Goal: Task Accomplishment & Management: Use online tool/utility

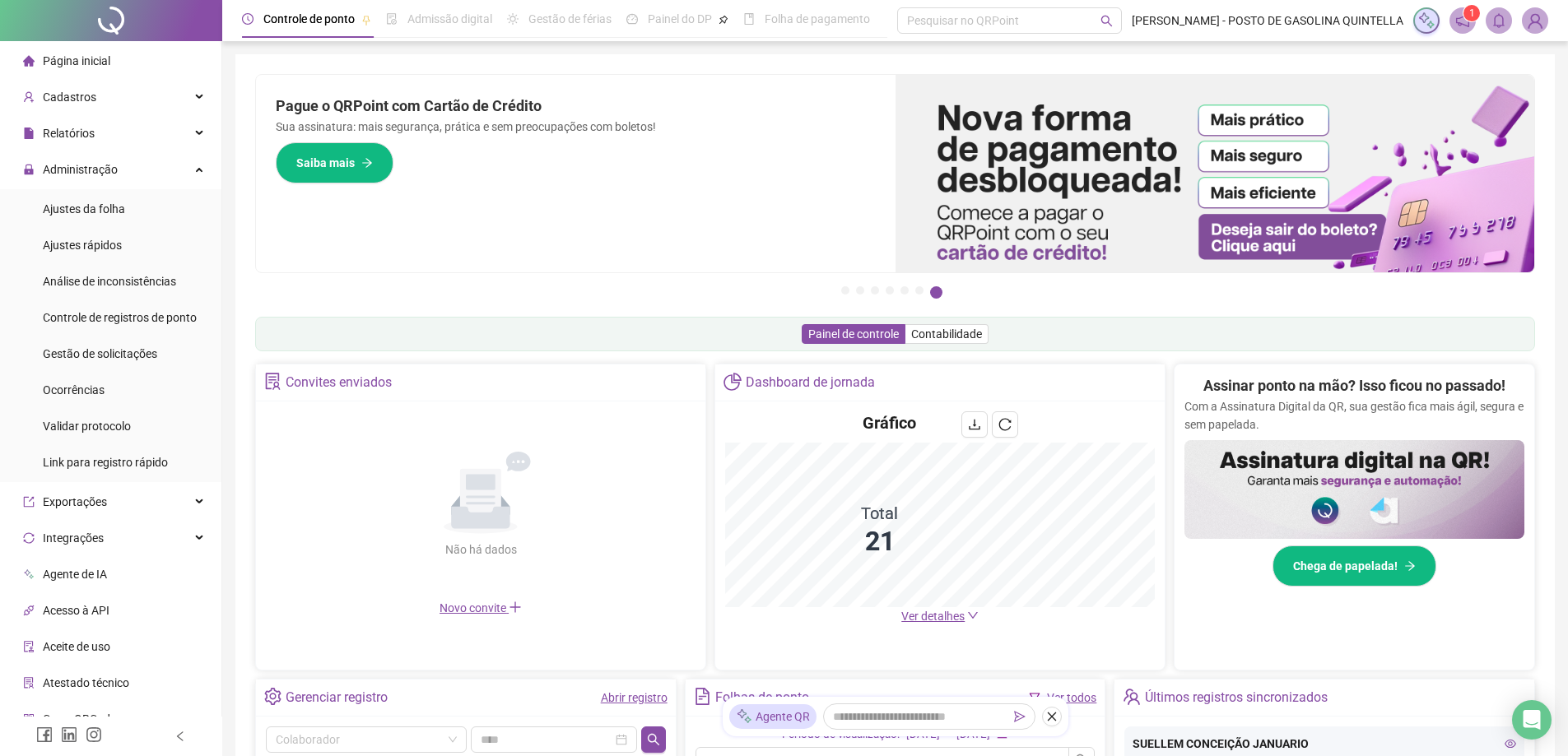
scroll to position [124, 0]
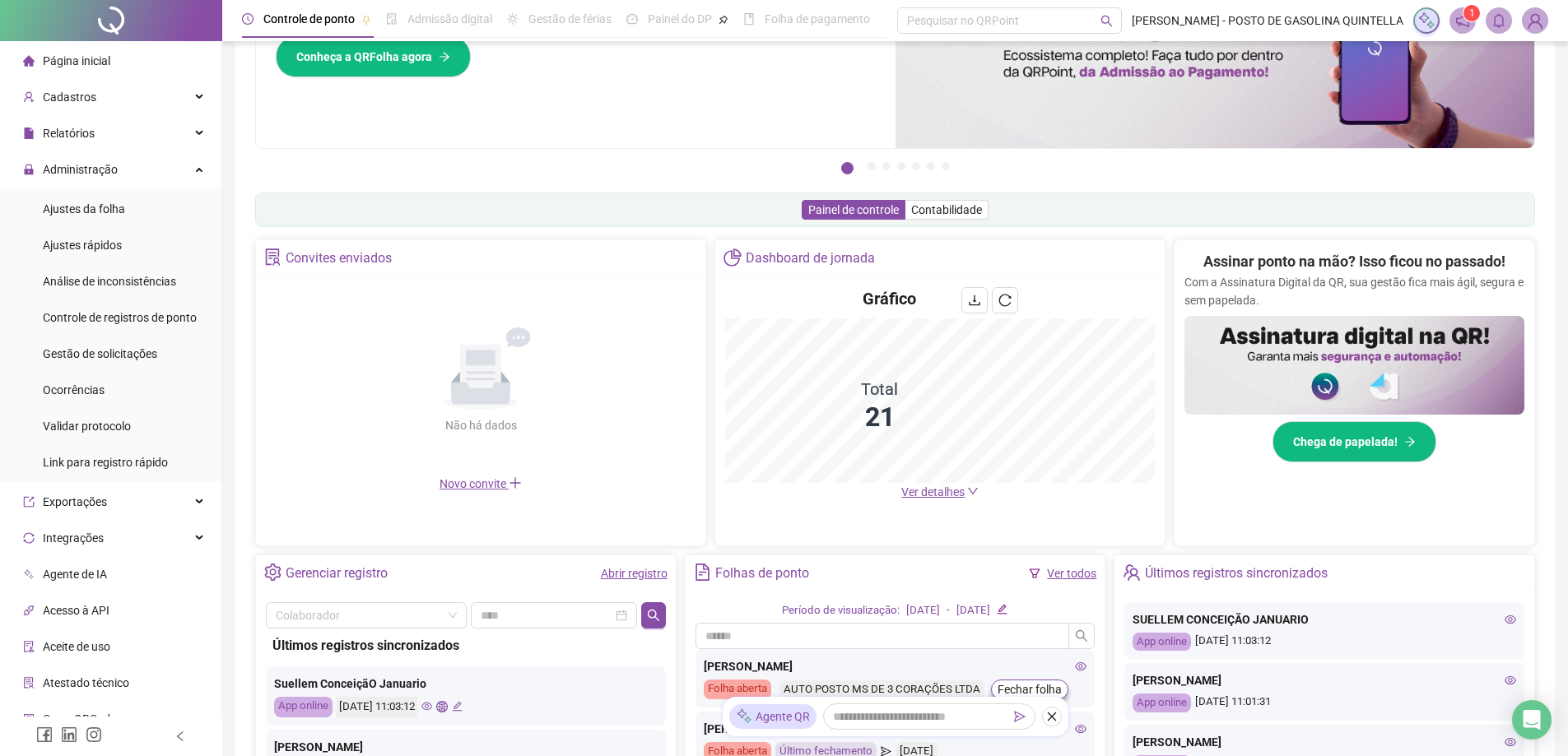
click at [918, 495] on span "Ver detalhes" at bounding box center [933, 492] width 64 height 13
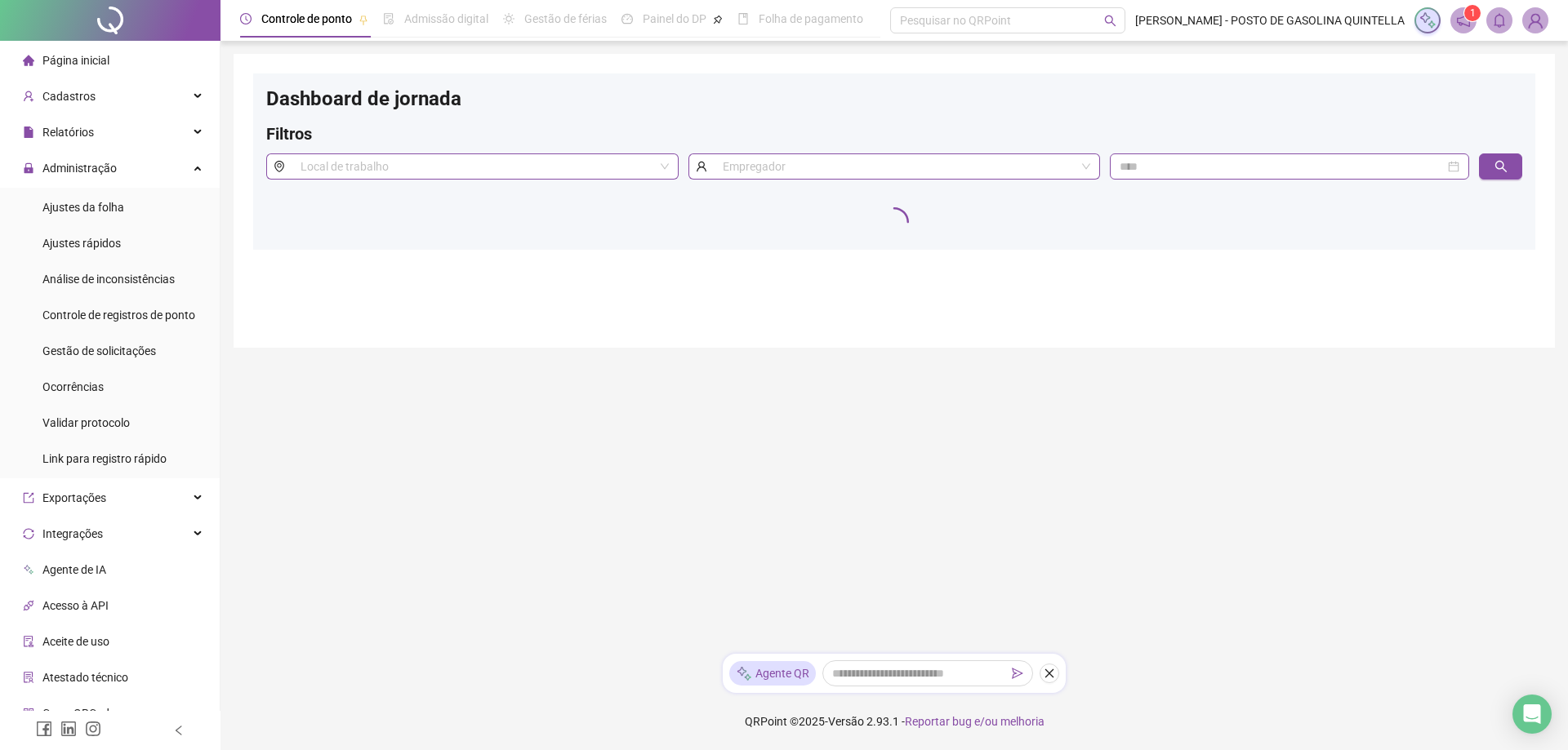
click at [97, 22] on div at bounding box center [110, 20] width 220 height 41
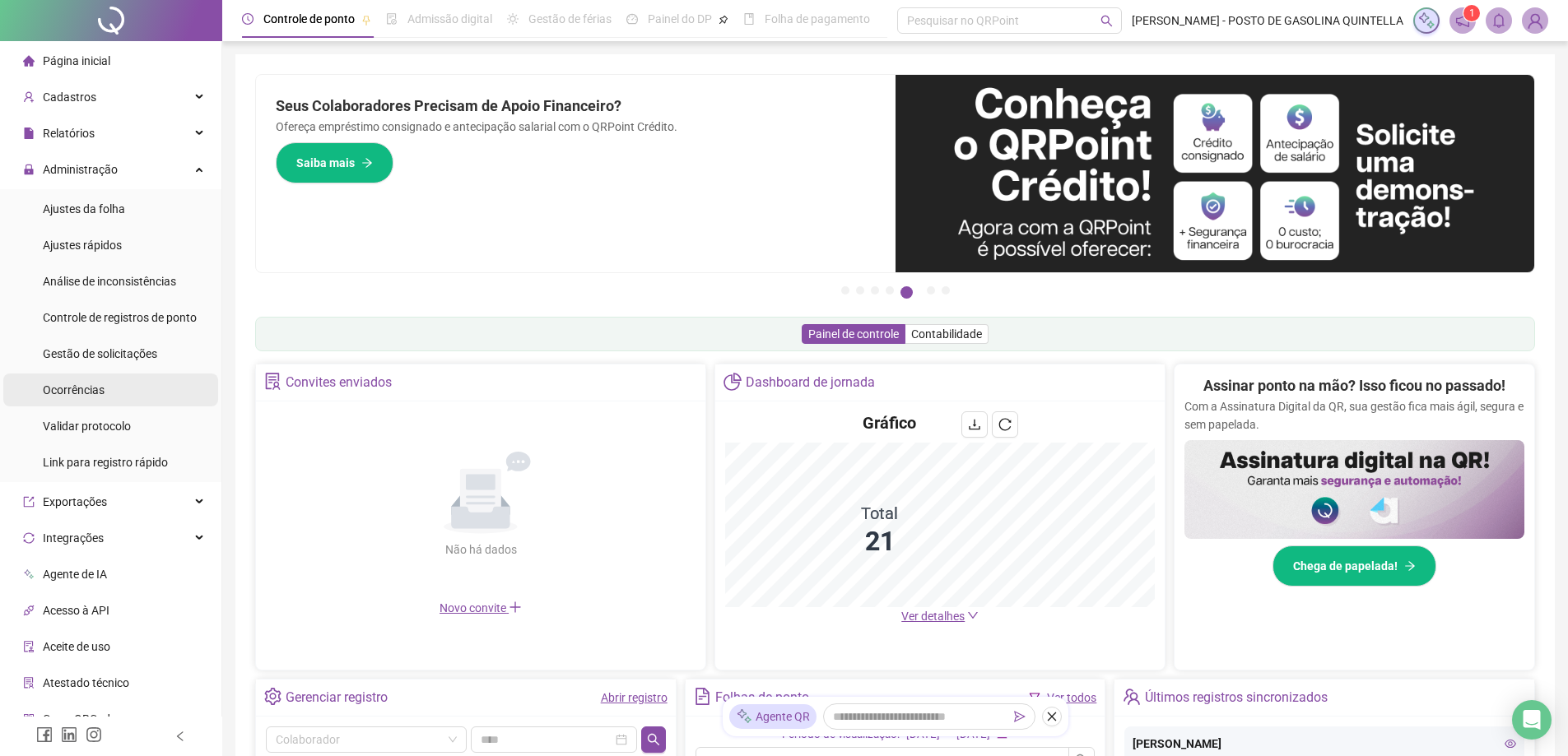
click at [83, 388] on span "Ocorrências" at bounding box center [74, 390] width 62 height 13
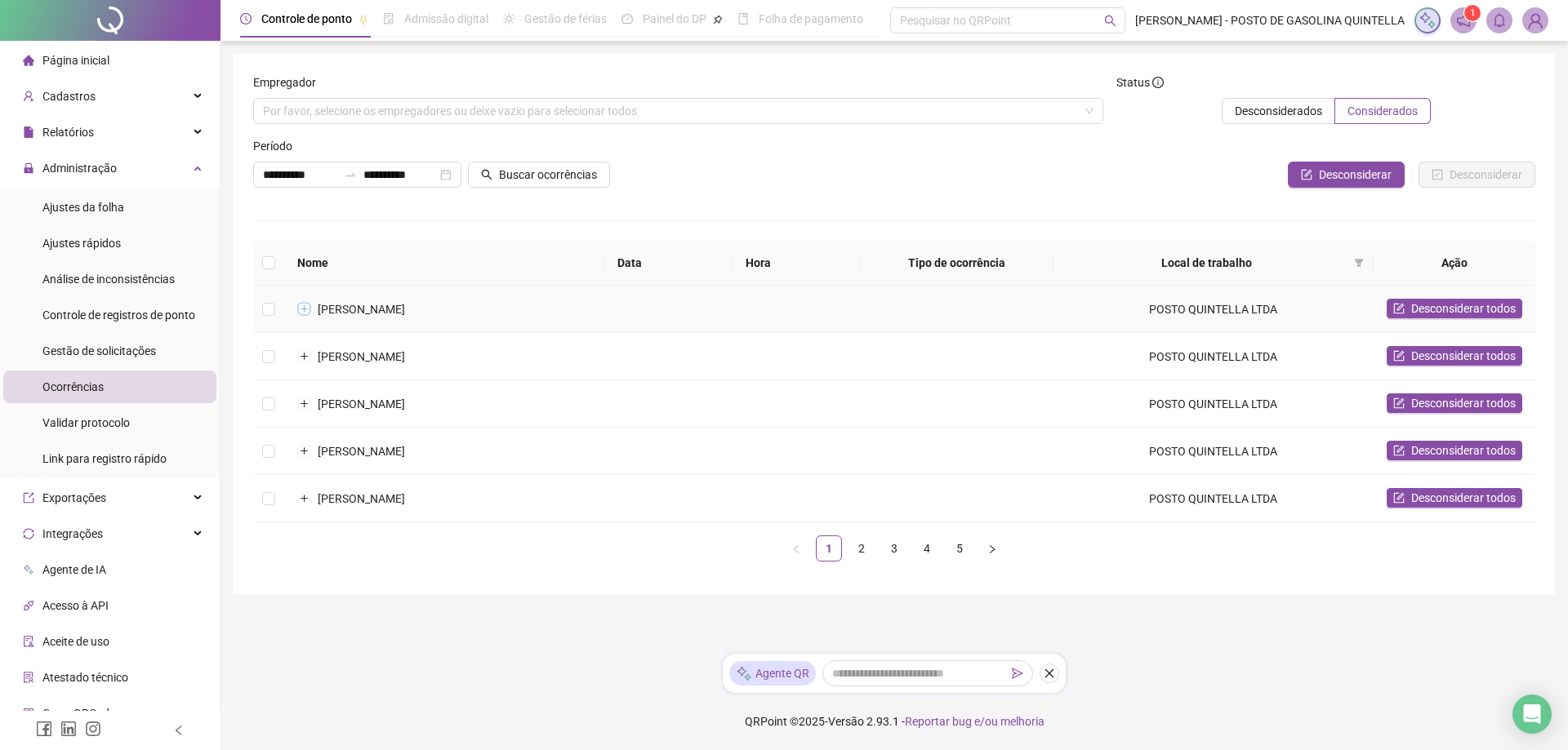
click at [306, 308] on button "Expandir linha" at bounding box center [304, 310] width 13 height 13
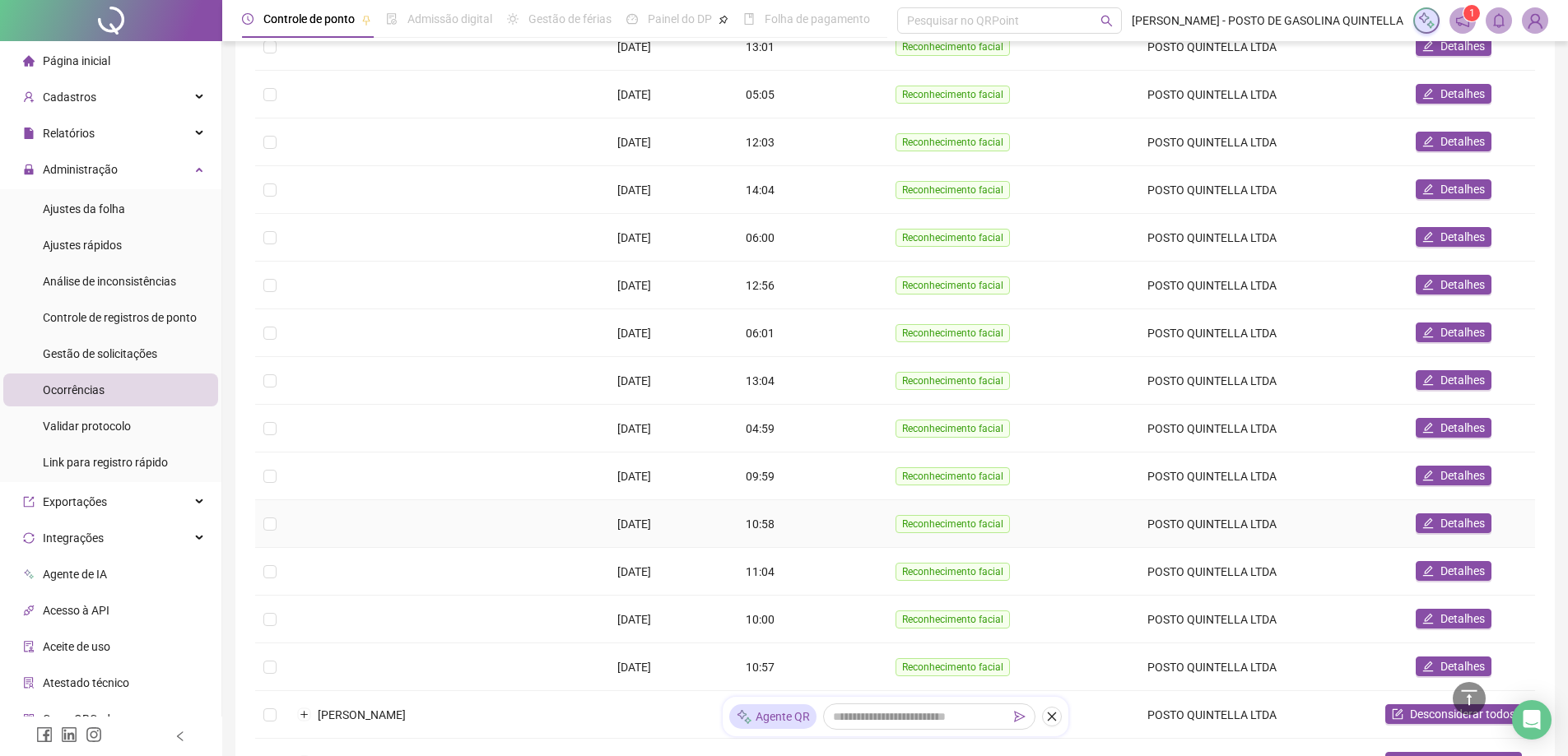
scroll to position [576, 0]
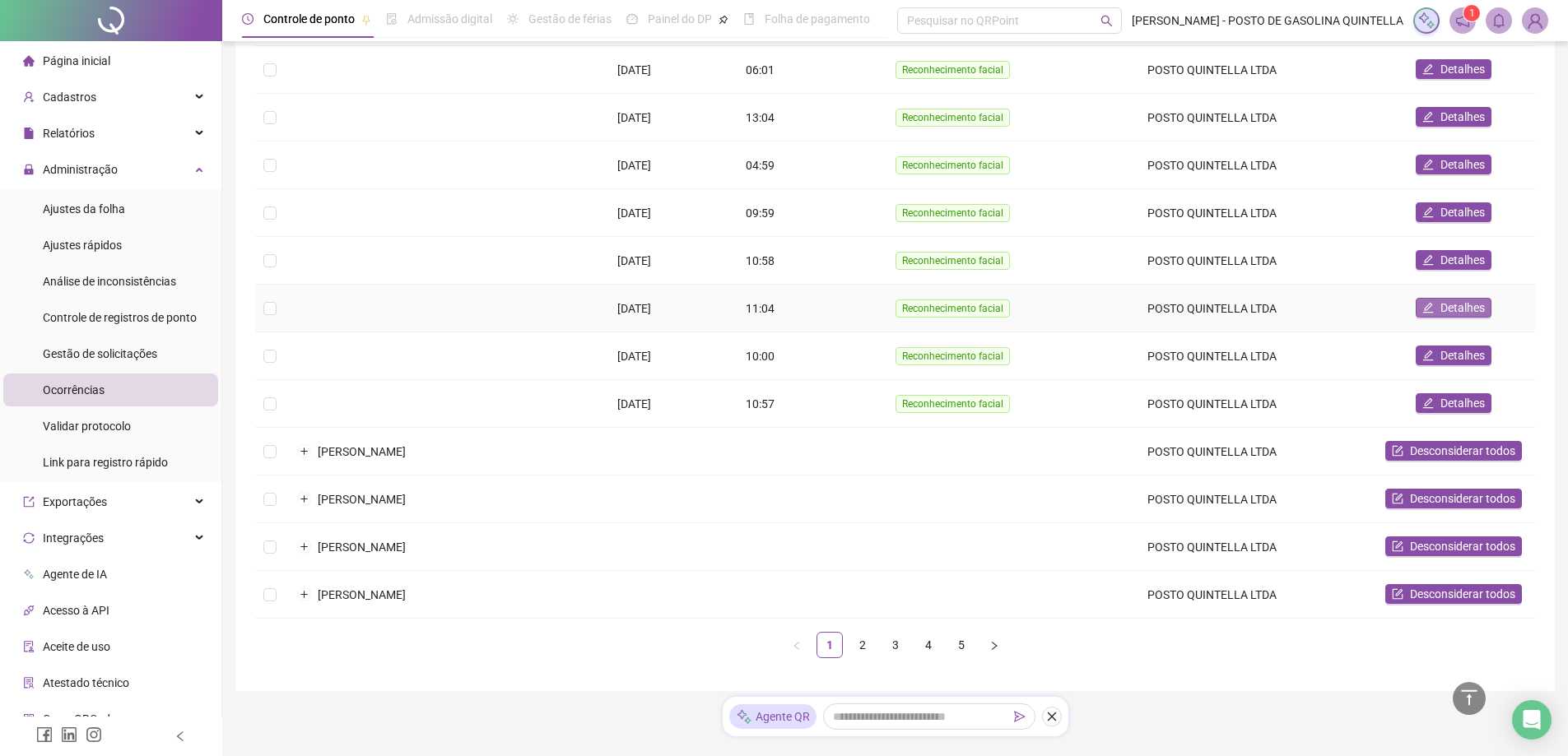
click at [1443, 305] on span "Detalhes" at bounding box center [1462, 308] width 44 height 18
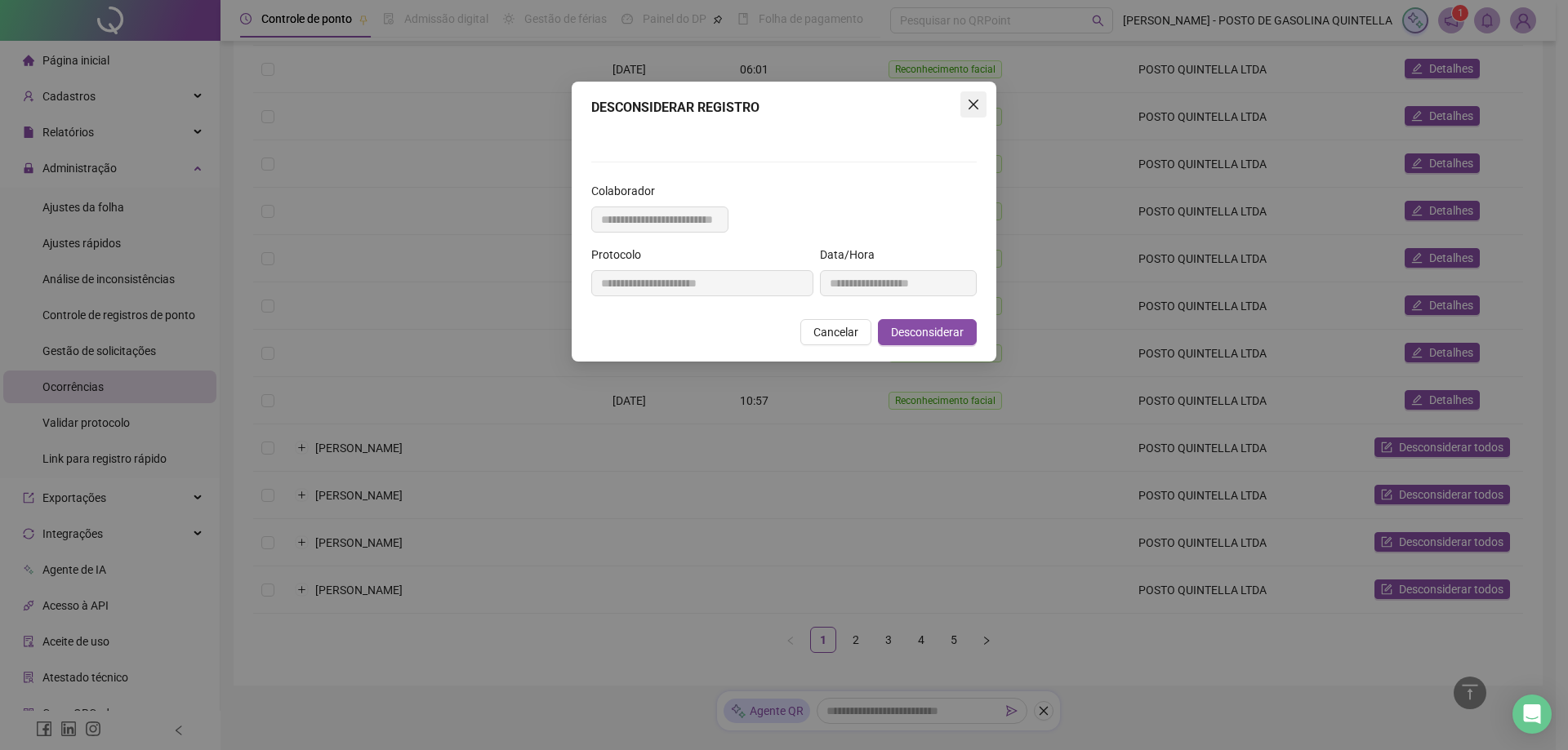
click at [972, 103] on icon "close" at bounding box center [974, 105] width 10 height 10
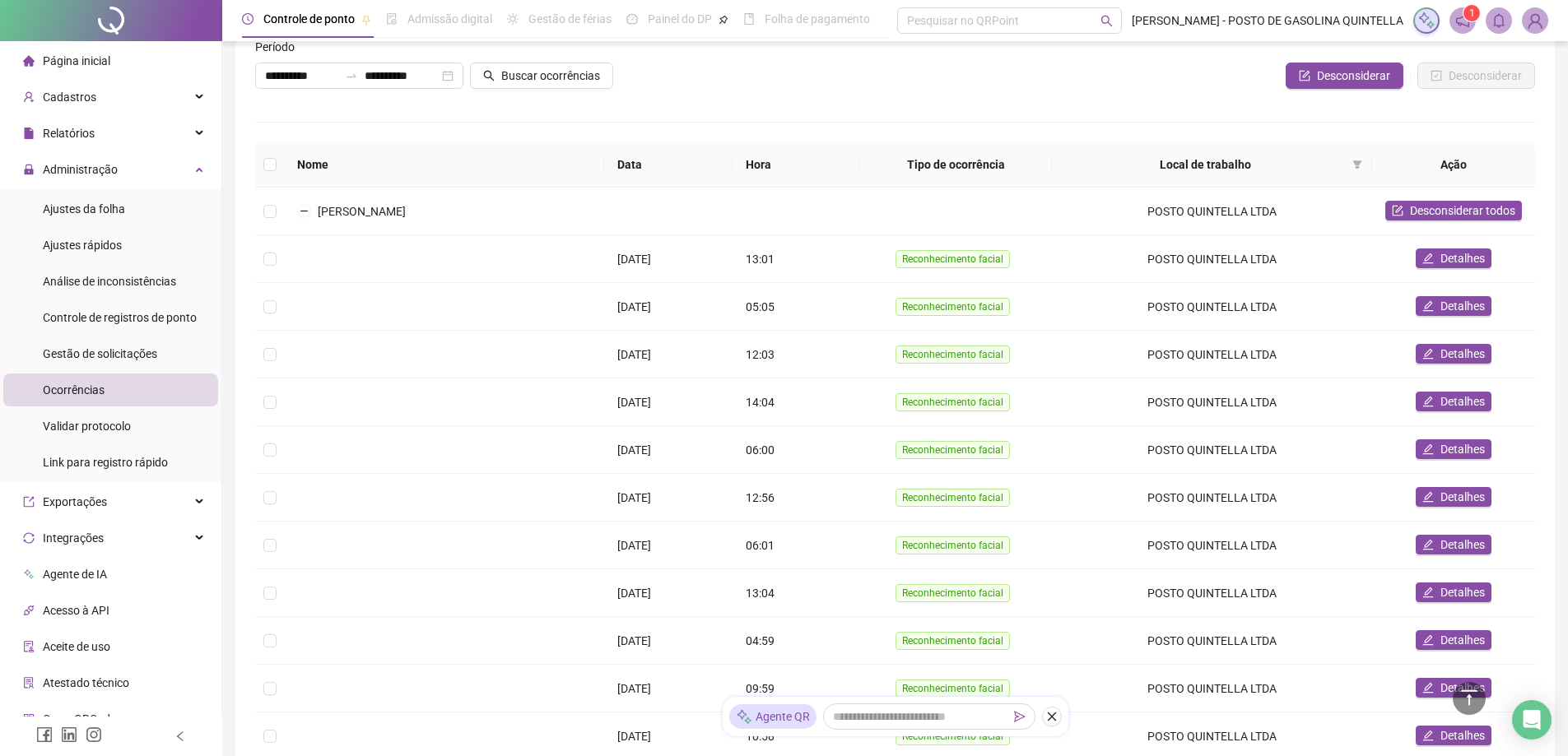
scroll to position [82, 0]
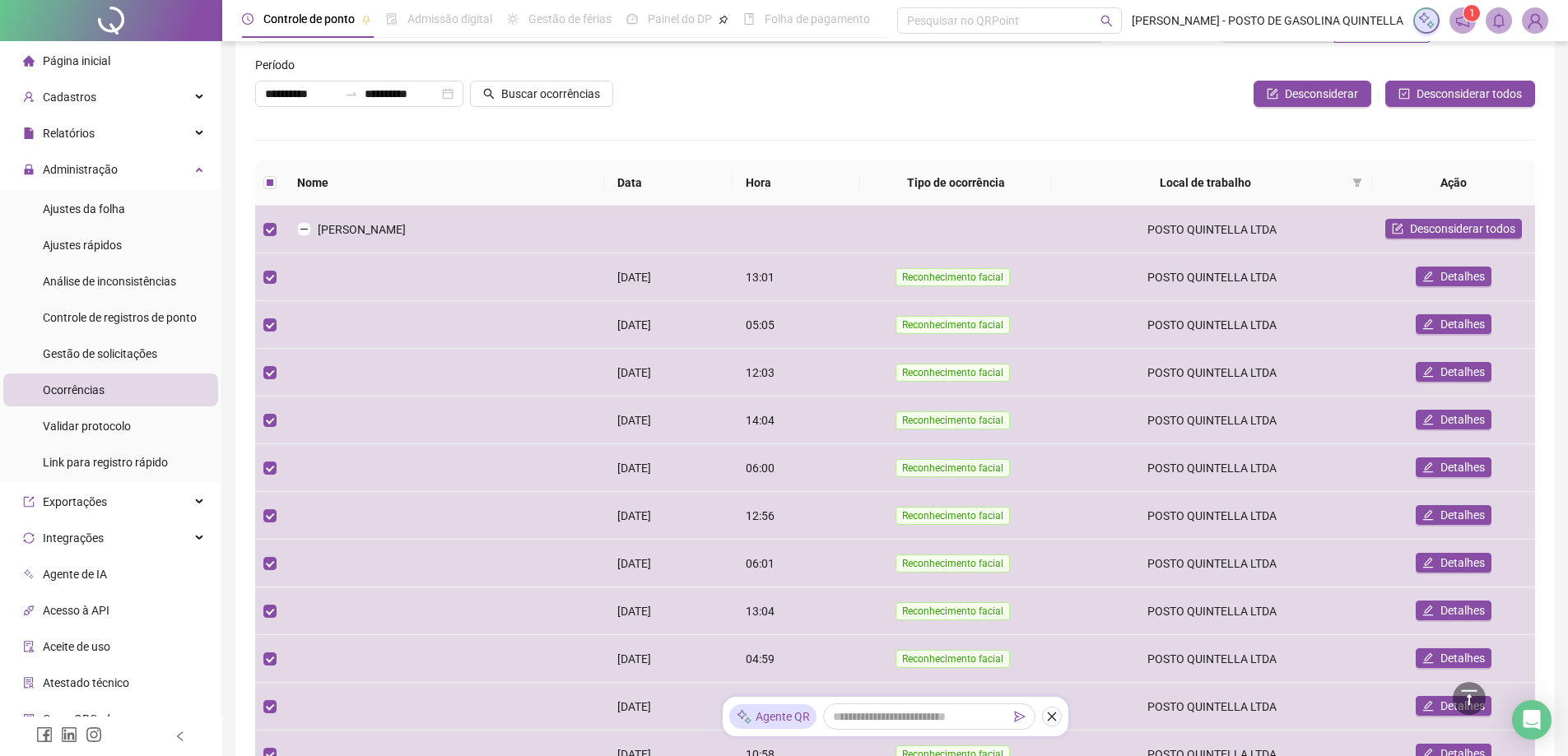
click at [141, 382] on li "Ocorrências" at bounding box center [111, 389] width 215 height 33
click at [111, 430] on span "Validar protocolo" at bounding box center [86, 426] width 88 height 13
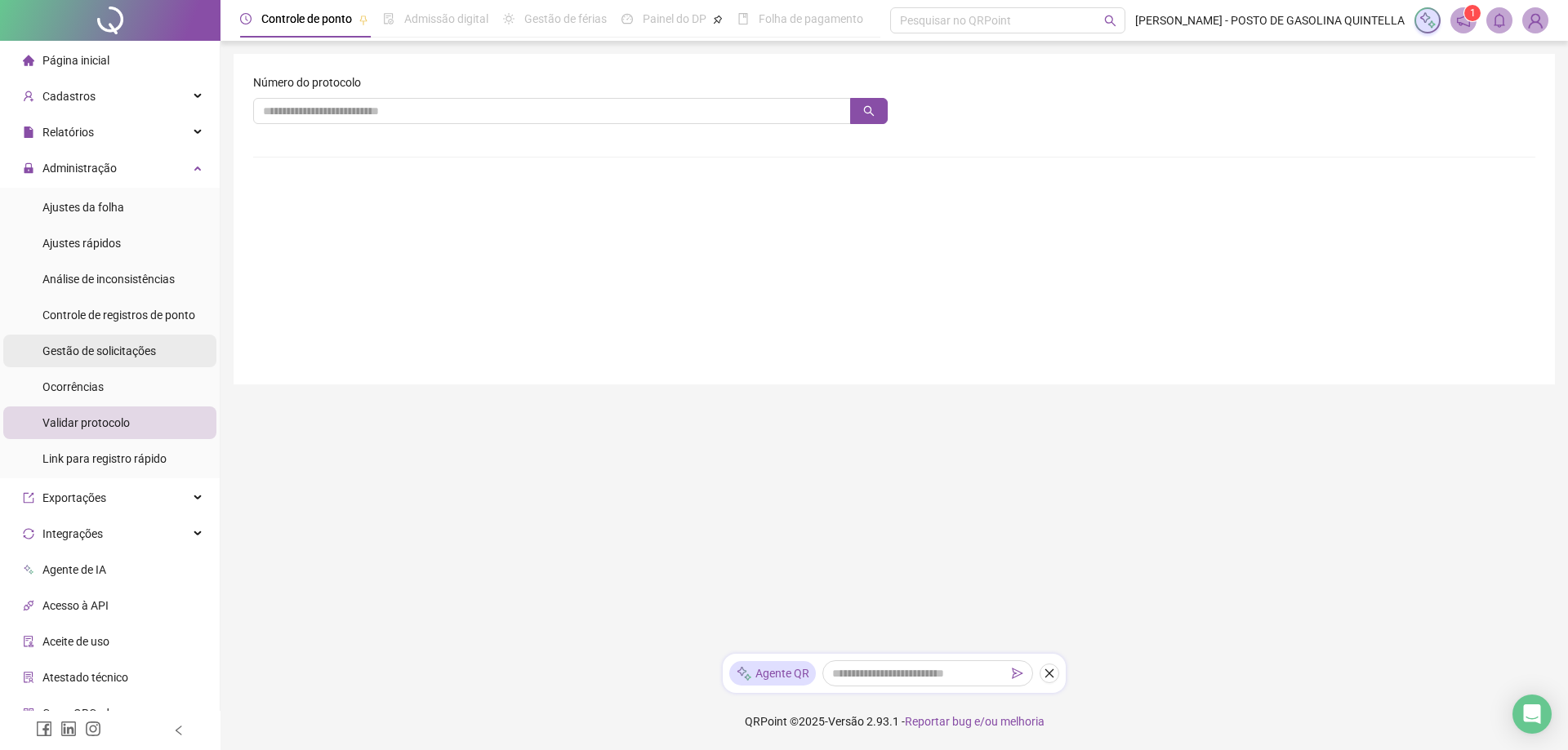
click at [108, 355] on span "Gestão de solicitações" at bounding box center [99, 351] width 114 height 13
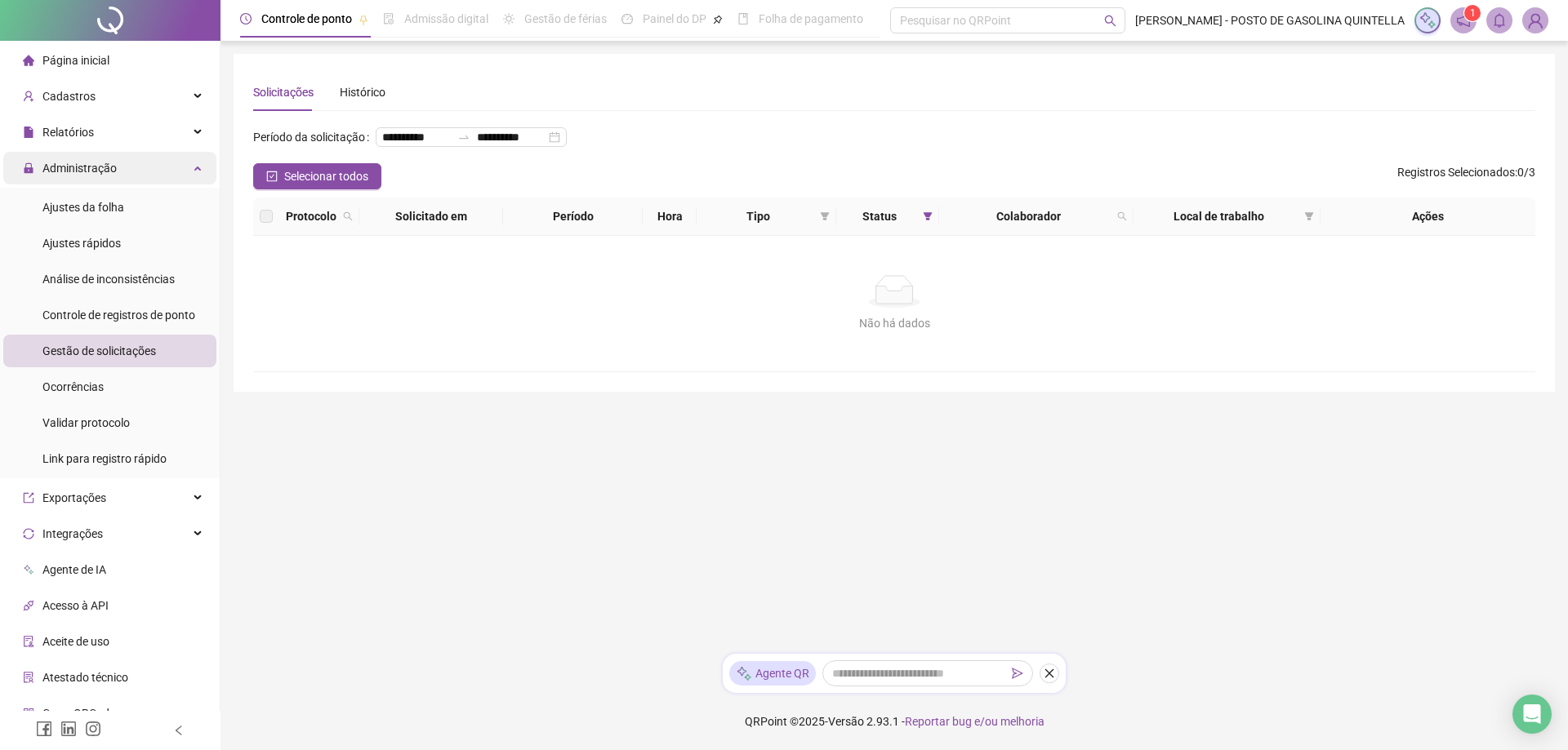
click at [181, 168] on div "Administração" at bounding box center [110, 168] width 214 height 32
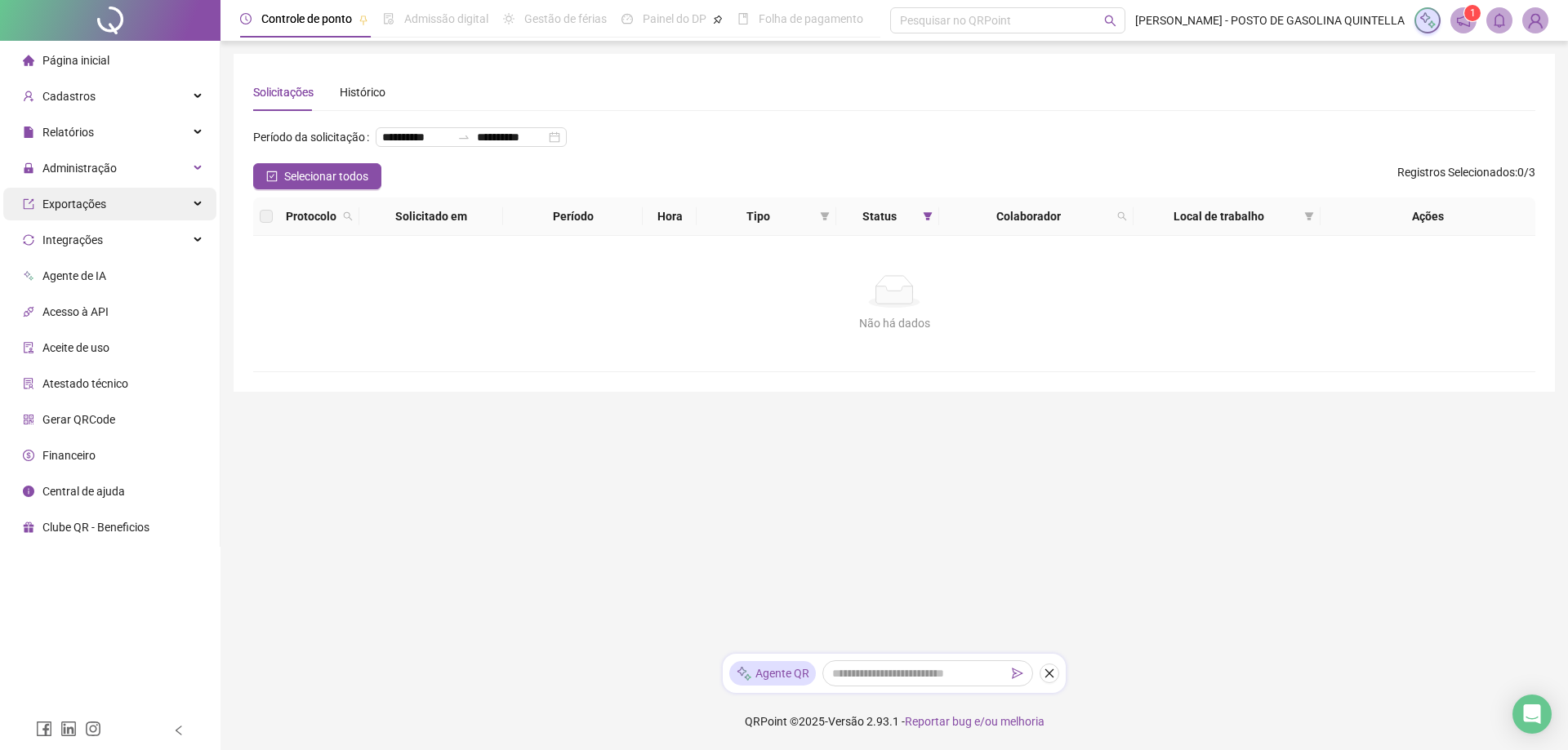
click at [183, 201] on div "Exportações" at bounding box center [110, 203] width 214 height 32
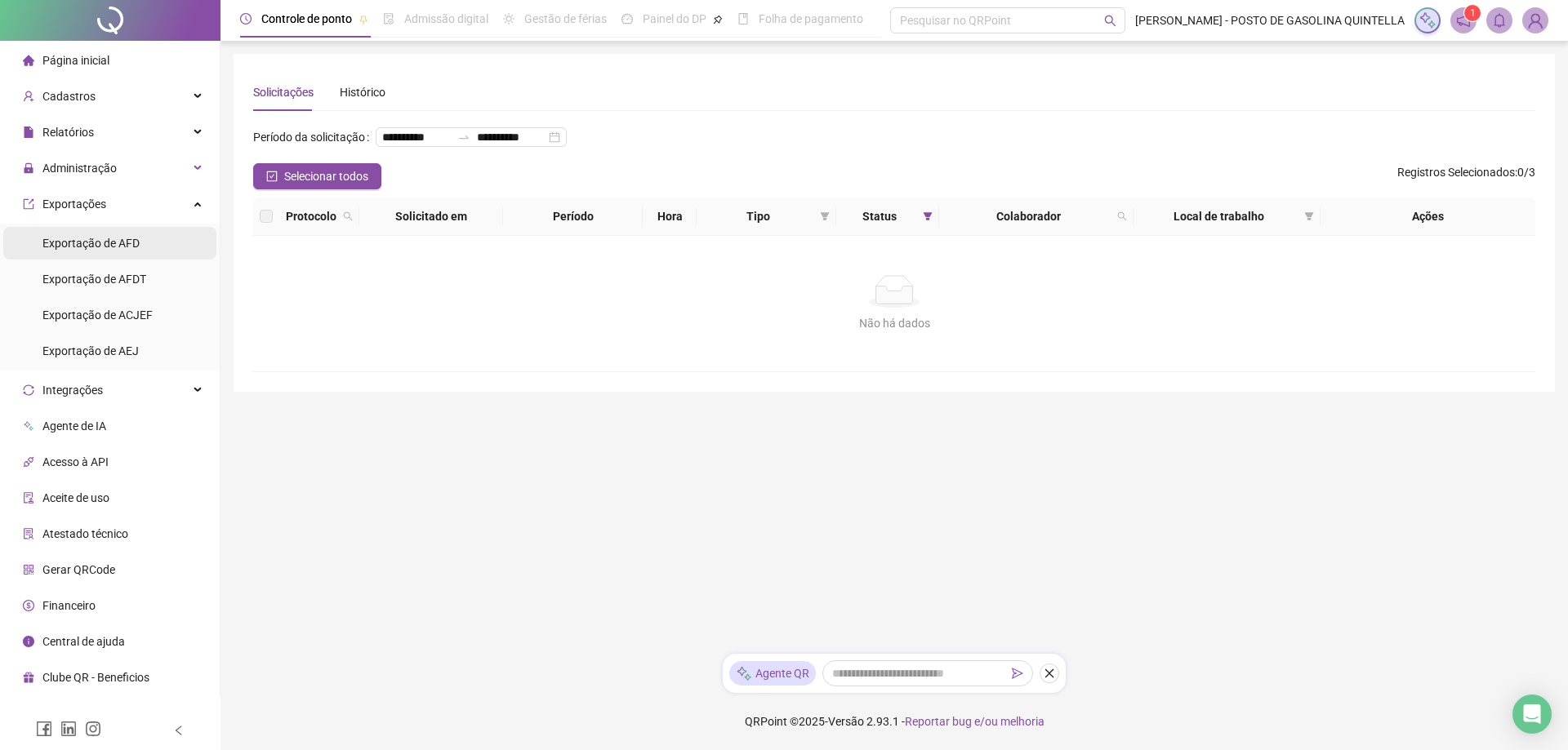
click at [127, 238] on span "Exportação de AFD" at bounding box center [91, 243] width 97 height 13
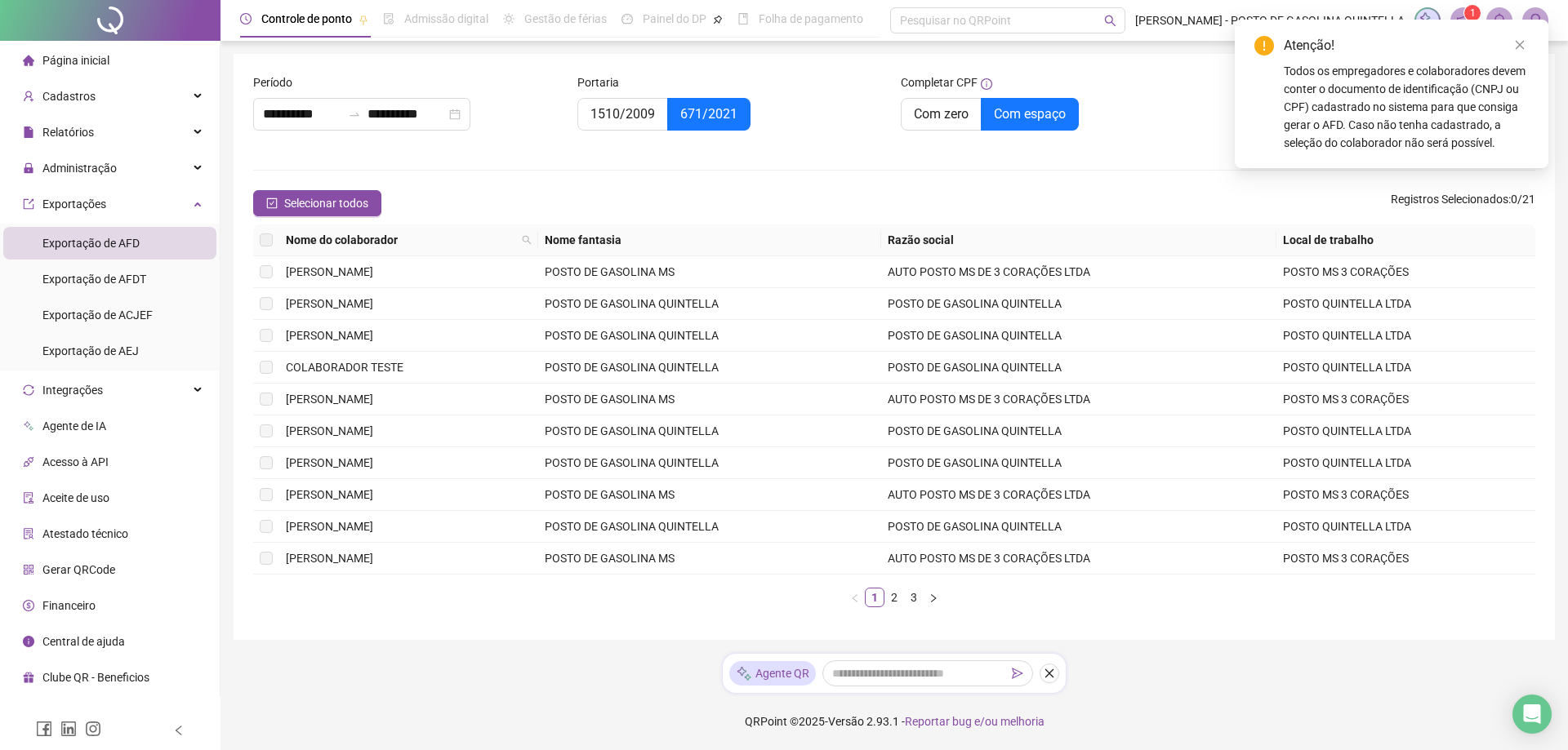
type input "**********"
click at [1099, 133] on div "Completar CPF Com zero Com espaço" at bounding box center [1056, 111] width 324 height 76
click at [57, 292] on div "Exportação de AFDT" at bounding box center [94, 279] width 104 height 32
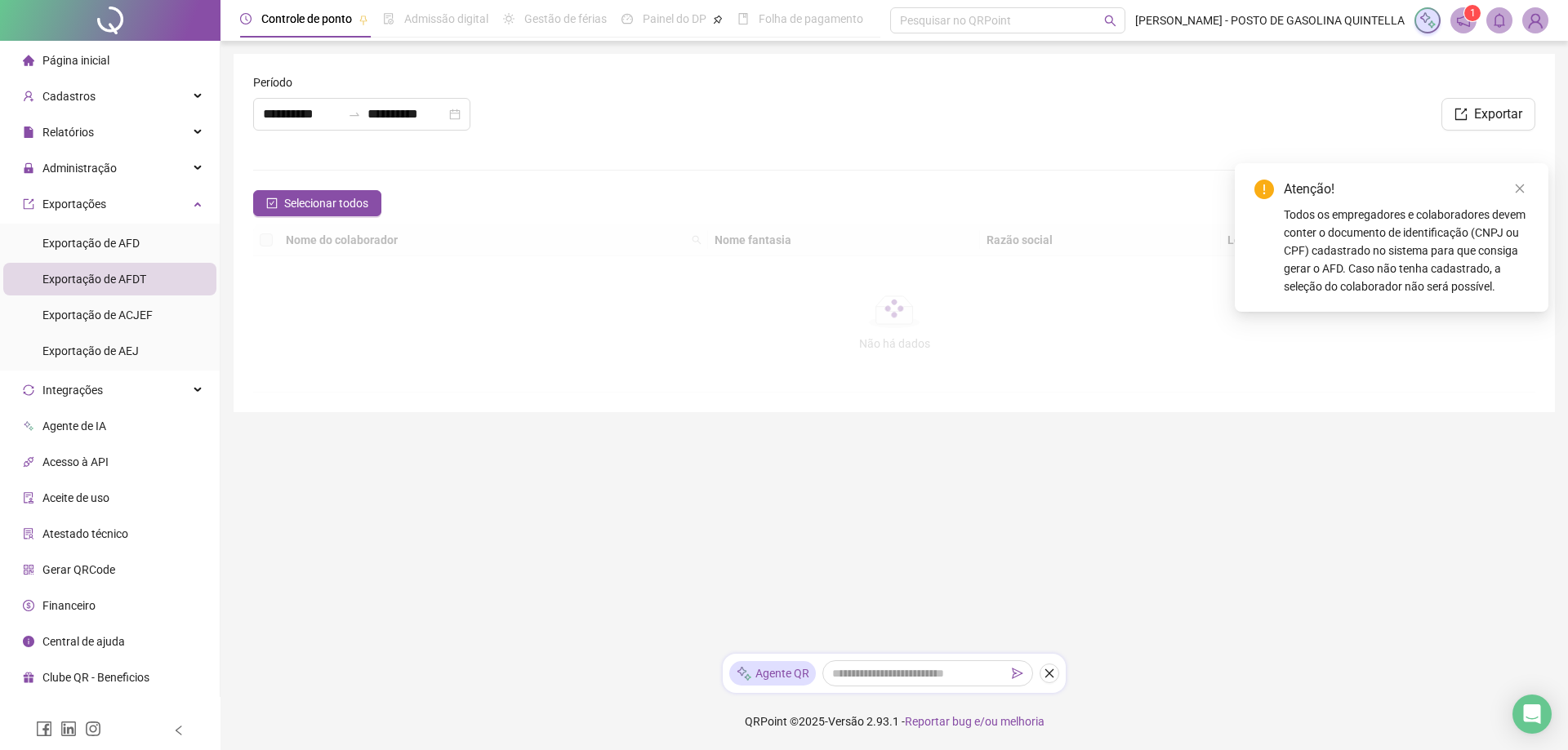
type input "**********"
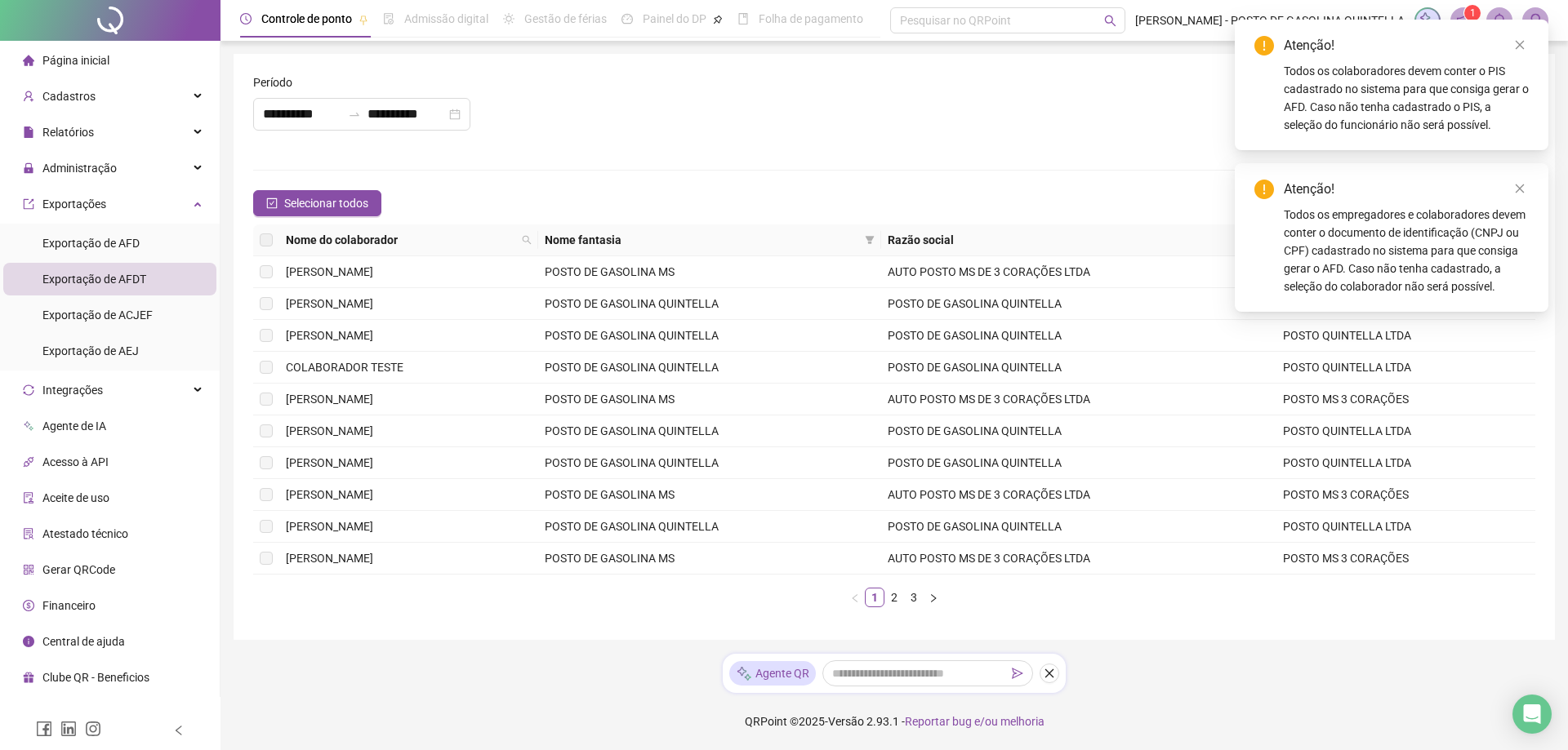
click at [85, 59] on span "Página inicial" at bounding box center [76, 61] width 67 height 13
